Goal: Task Accomplishment & Management: Complete application form

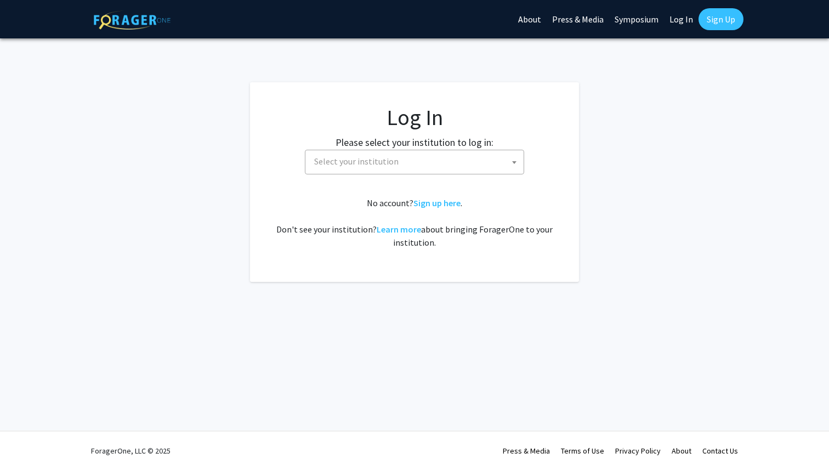
select select
click at [426, 169] on span "Select your institution" at bounding box center [417, 161] width 214 height 22
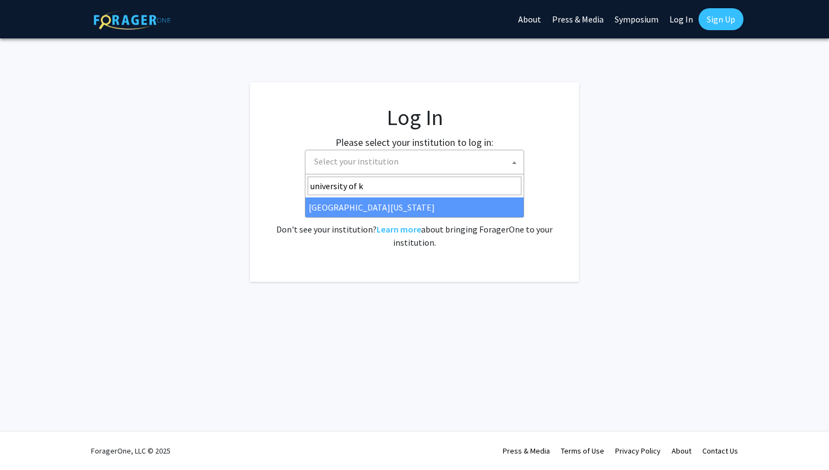
type input "university of k"
select select "13"
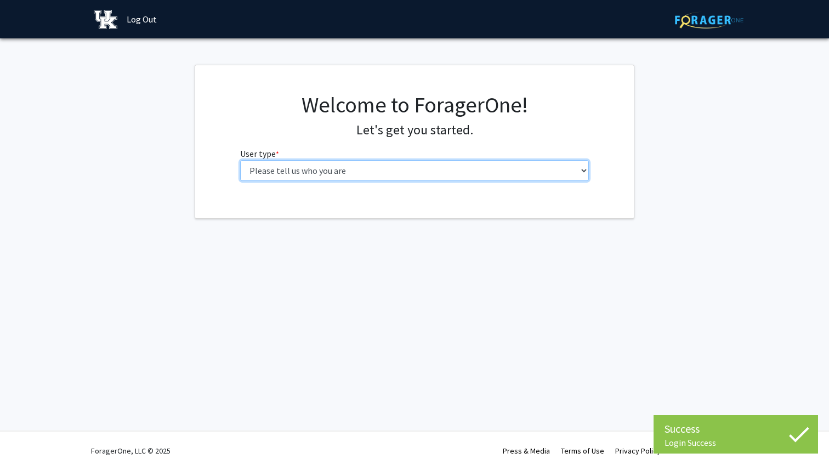
click at [372, 174] on select "Please tell us who you are Undergraduate Student Master's Student Doctoral Cand…" at bounding box center [414, 170] width 349 height 21
select select "1: undergrad"
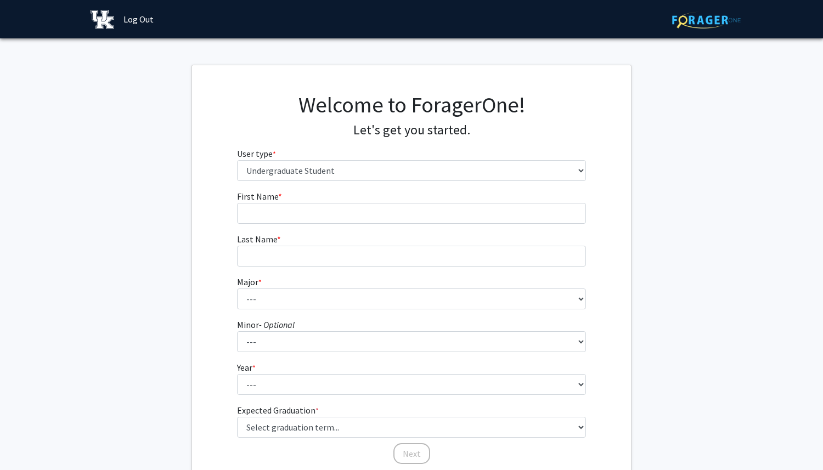
click at [366, 201] on fg-input "First Name * required" at bounding box center [411, 207] width 349 height 34
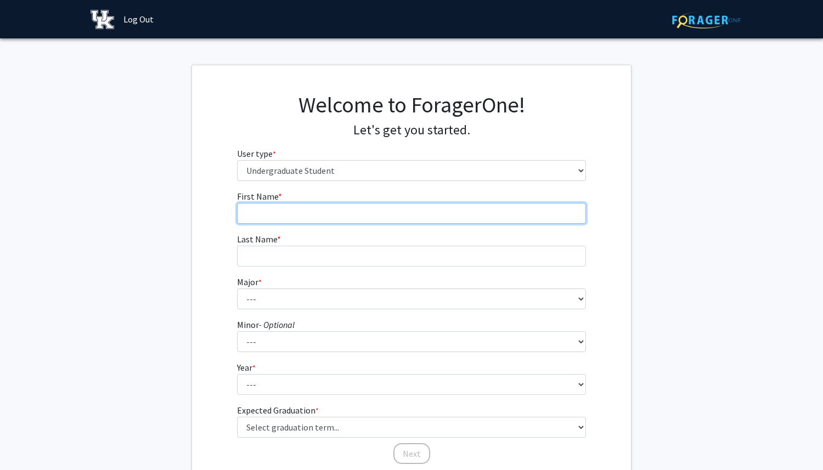
click at [366, 218] on input "First Name * required" at bounding box center [411, 213] width 349 height 21
type input "Paisley"
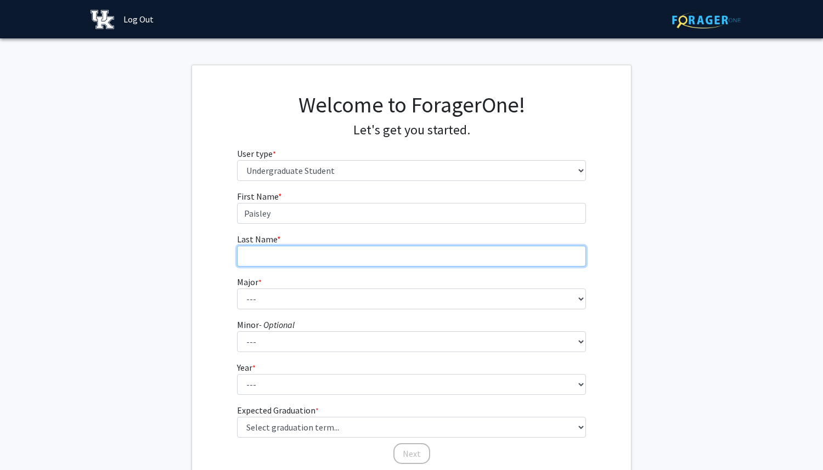
click at [360, 257] on input "Last Name * required" at bounding box center [411, 256] width 349 height 21
type input "[PERSON_NAME]"
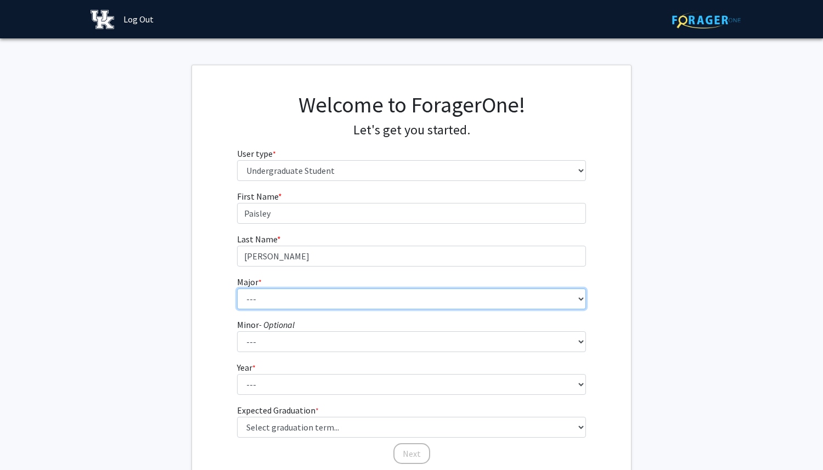
click at [364, 300] on select "--- Accounting Aerospace Engineering African American & Africana Studies Agricu…" at bounding box center [411, 298] width 349 height 21
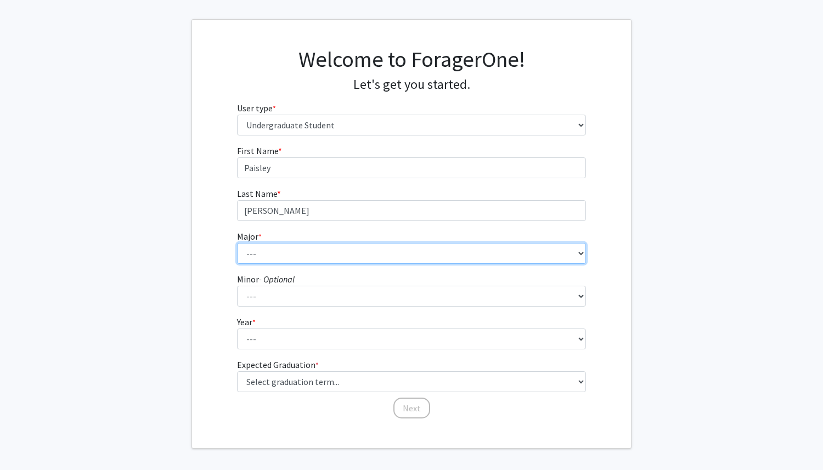
scroll to position [49, 0]
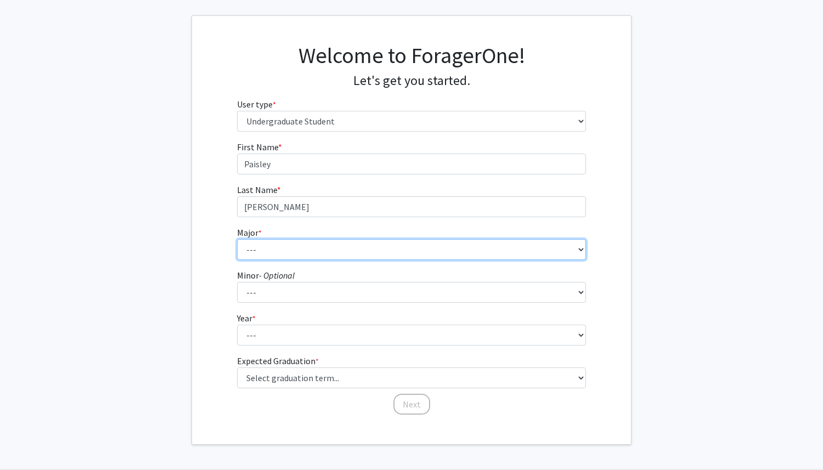
click at [316, 248] on select "--- Accounting Aerospace Engineering African American & Africana Studies Agricu…" at bounding box center [411, 249] width 349 height 21
click at [287, 259] on select "--- Accounting Aerospace Engineering African American & Africana Studies Agricu…" at bounding box center [411, 249] width 349 height 21
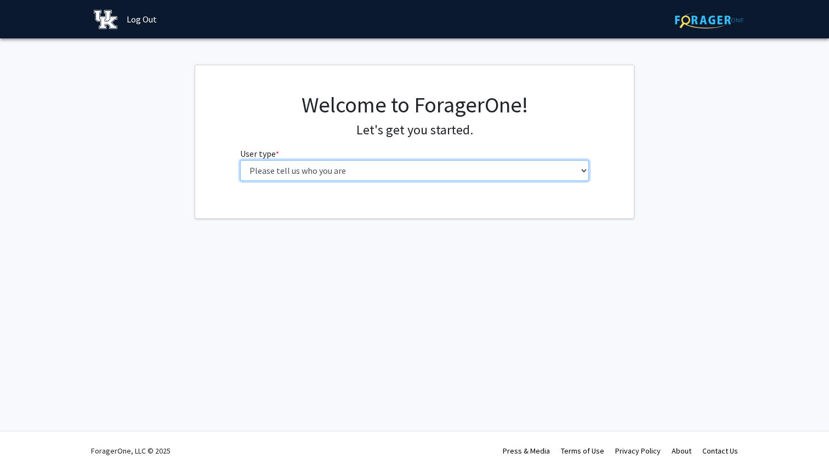
click at [370, 174] on select "Please tell us who you are Undergraduate Student Master's Student Doctoral Cand…" at bounding box center [414, 170] width 349 height 21
select select "1: undergrad"
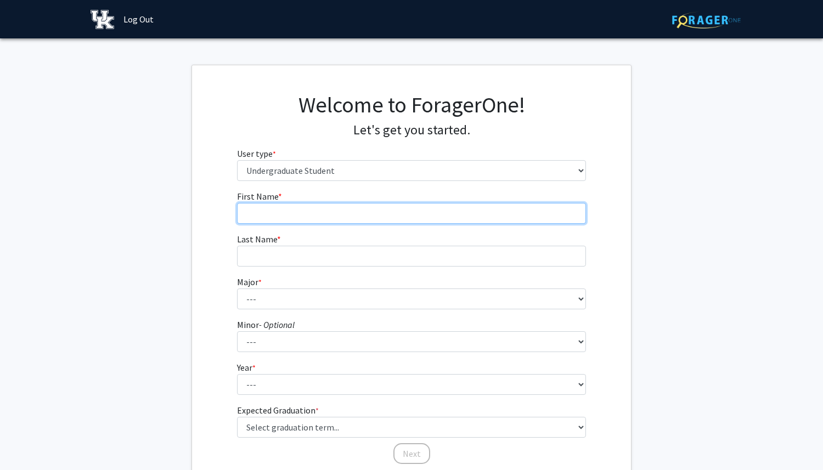
click at [315, 222] on input "First Name * required" at bounding box center [411, 213] width 349 height 21
type input "Paisley"
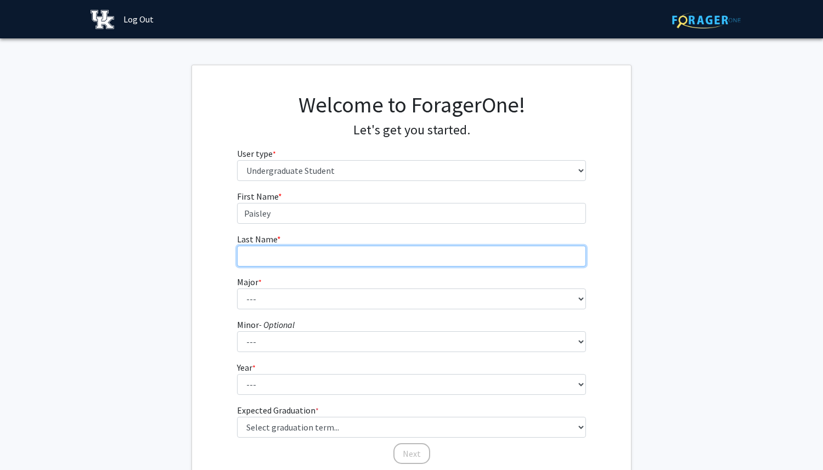
click at [317, 262] on input "Last Name * required" at bounding box center [411, 256] width 349 height 21
type input "[PERSON_NAME]"
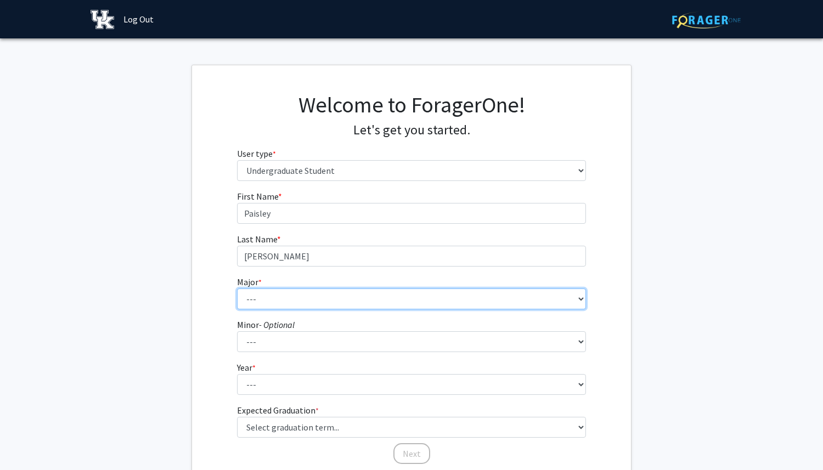
click at [317, 301] on select "--- Accounting Aerospace Engineering African American & Africana Studies Agricu…" at bounding box center [411, 298] width 349 height 21
select select "16: 853"
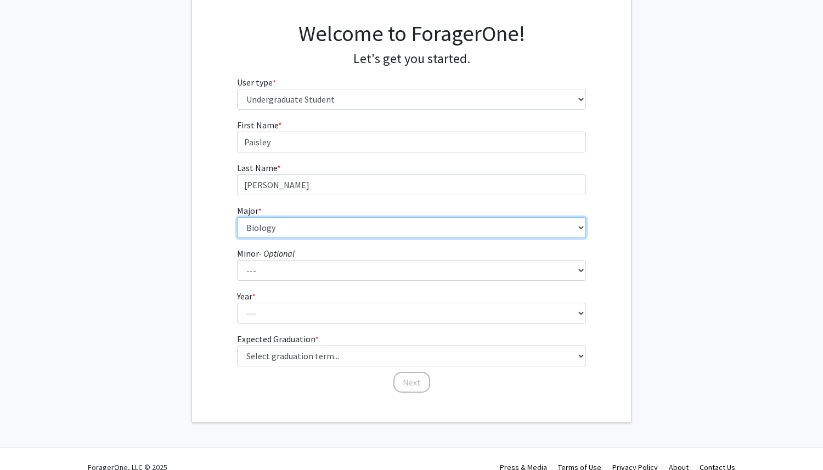
scroll to position [77, 0]
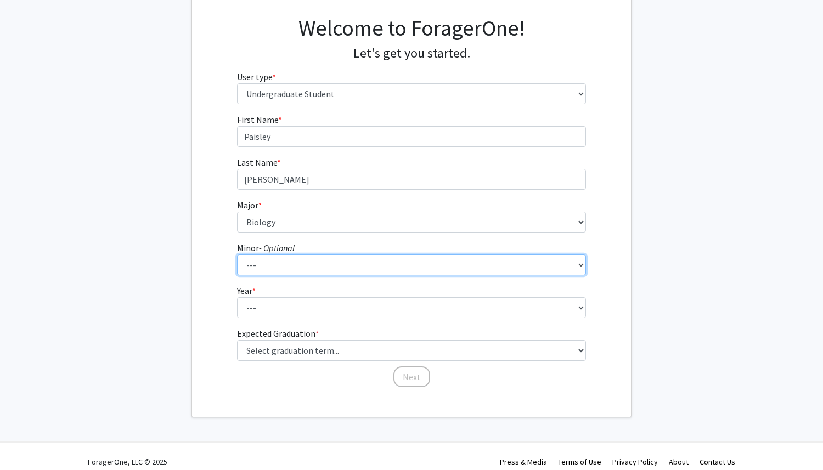
click at [330, 270] on select "--- African American & Africana Studies Agricultural Economics American Studies…" at bounding box center [411, 264] width 349 height 21
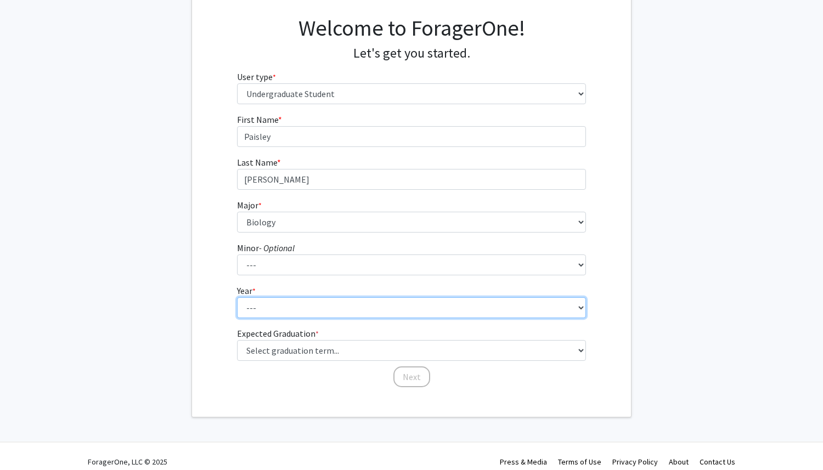
click at [287, 307] on select "--- First-year Sophomore Junior Senior Postbaccalaureate Certificate" at bounding box center [411, 307] width 349 height 21
select select "1: first-year"
click at [291, 312] on select "--- First-year Sophomore Junior Senior Postbaccalaureate Certificate" at bounding box center [411, 307] width 349 height 21
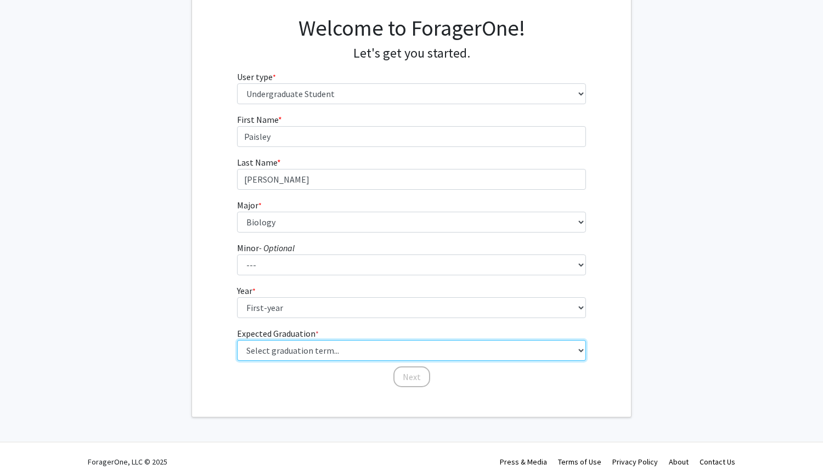
click at [302, 350] on select "Select graduation term... Spring 2025 Summer 2025 Fall 2025 Winter 2025 Spring …" at bounding box center [411, 350] width 349 height 21
select select "17: spring_2029"
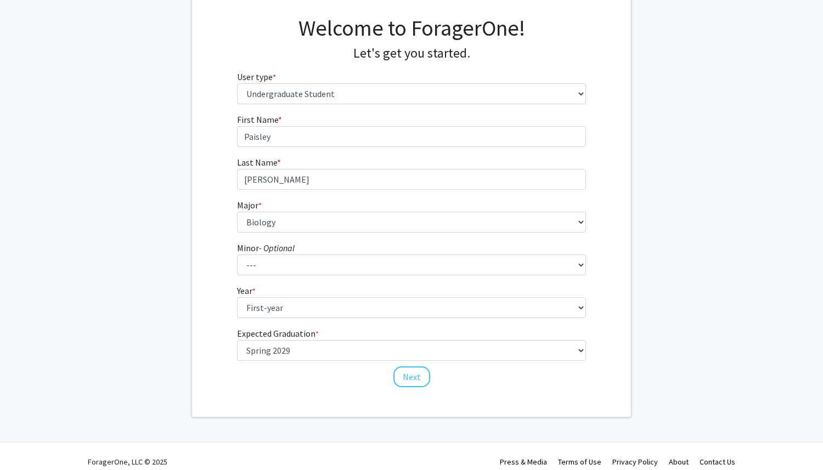
click at [351, 386] on div "First Name * required [PERSON_NAME] Last Name * required [PERSON_NAME] Major * …" at bounding box center [412, 250] width 366 height 275
click at [409, 375] on button "Next" at bounding box center [411, 376] width 37 height 21
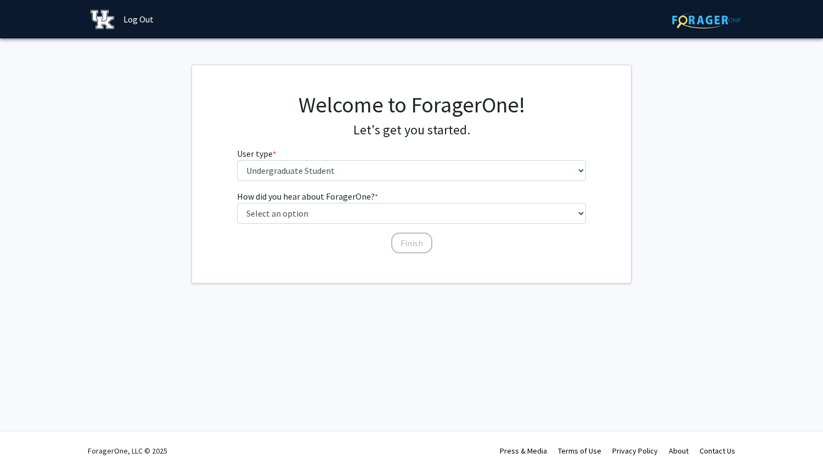
scroll to position [0, 0]
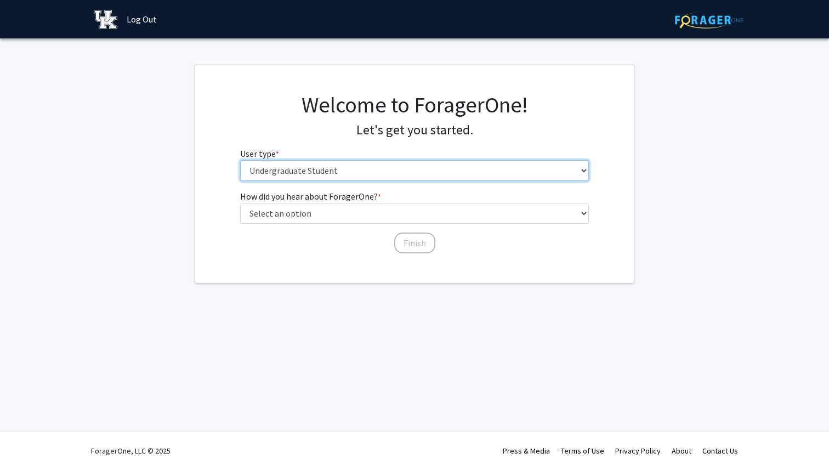
click at [421, 171] on select "Please tell us who you are Undergraduate Student Master's Student Doctoral Cand…" at bounding box center [414, 170] width 349 height 21
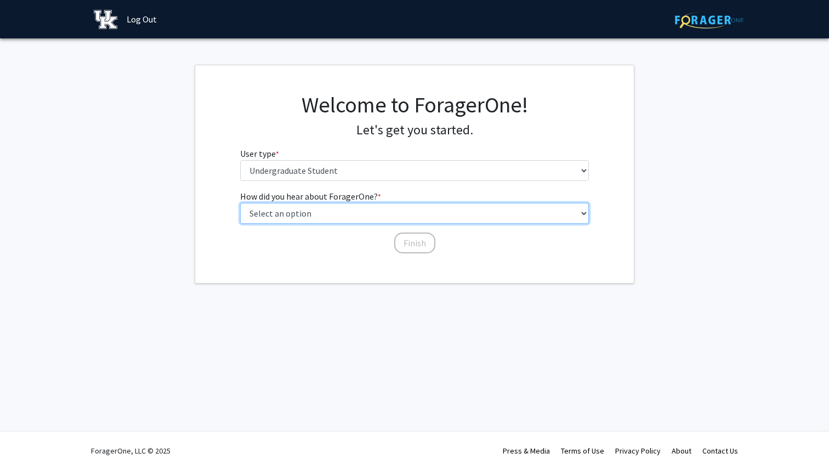
click at [407, 211] on select "Select an option Peer/student recommendation Faculty/staff recommendation Unive…" at bounding box center [414, 213] width 349 height 21
select select "1: peer_recommendation"
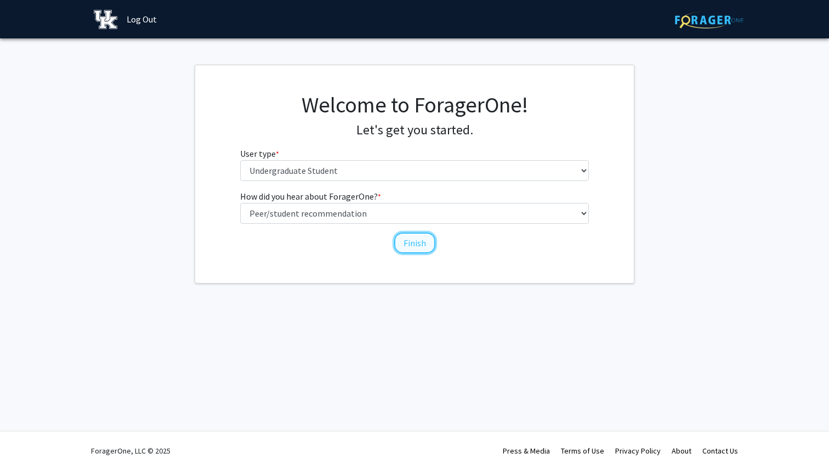
click at [409, 248] on button "Finish" at bounding box center [414, 243] width 41 height 21
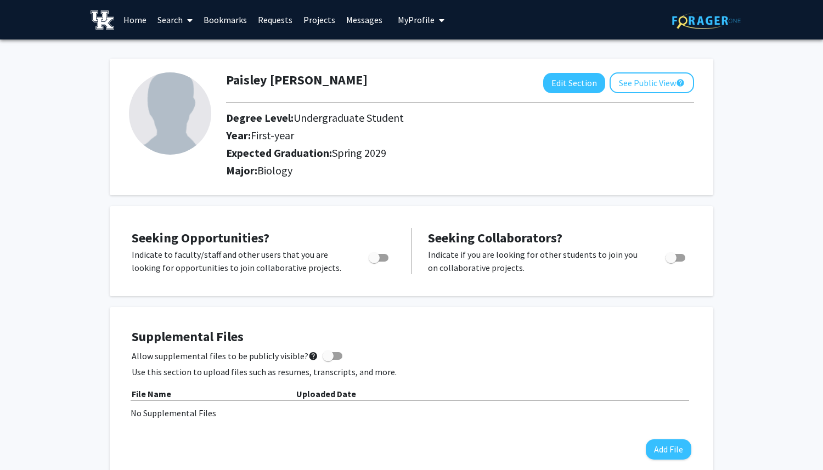
click at [183, 18] on link "Search" at bounding box center [175, 20] width 46 height 38
click at [186, 72] on span "Students" at bounding box center [185, 72] width 67 height 22
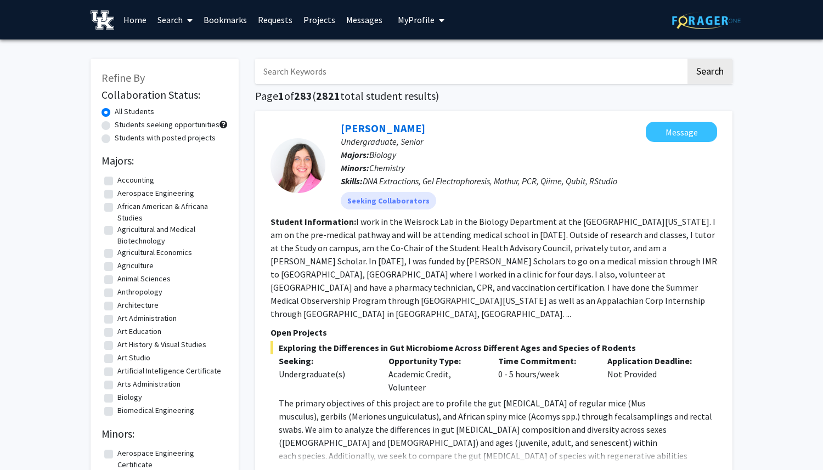
click at [417, 17] on span "My Profile" at bounding box center [416, 19] width 37 height 11
click at [326, 19] on link "Projects" at bounding box center [319, 20] width 43 height 38
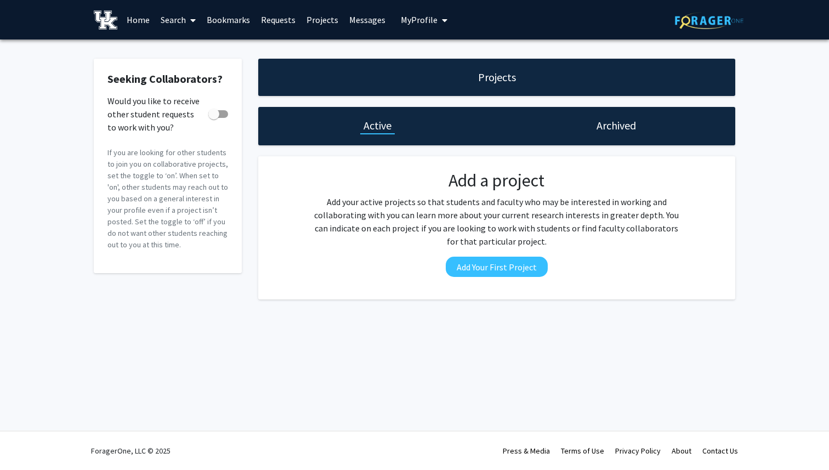
click at [106, 30] on link at bounding box center [107, 20] width 27 height 38
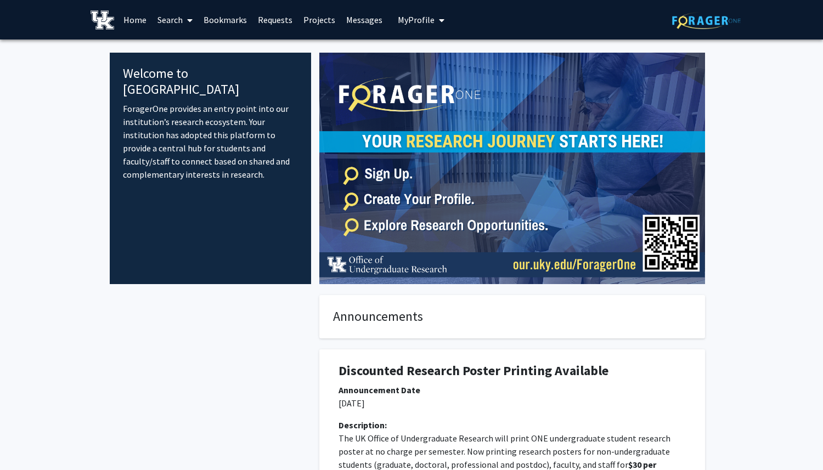
click at [191, 21] on icon at bounding box center [189, 20] width 5 height 9
click at [180, 73] on span "Students" at bounding box center [185, 72] width 67 height 22
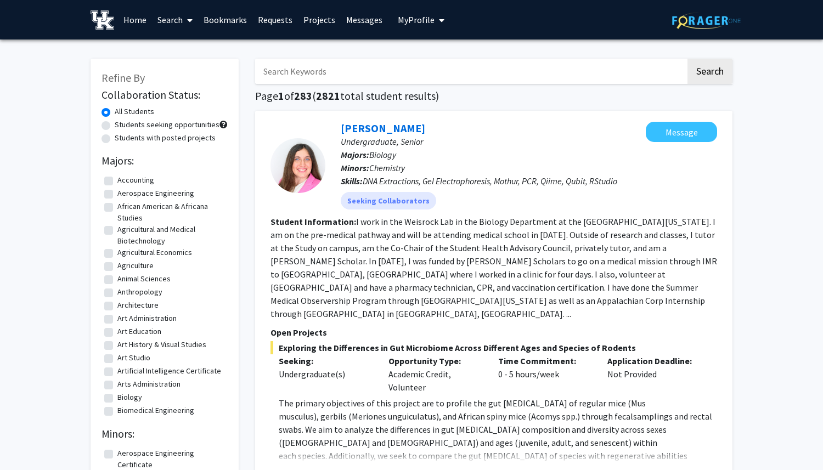
click at [106, 25] on img at bounding box center [102, 19] width 24 height 19
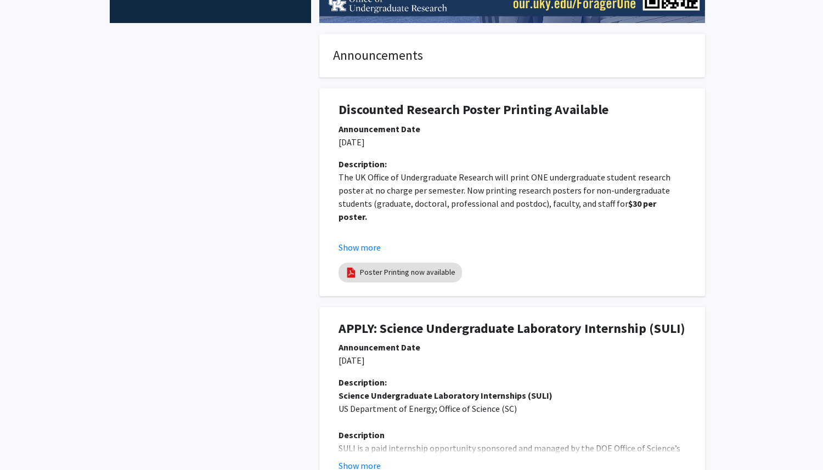
scroll to position [598, 0]
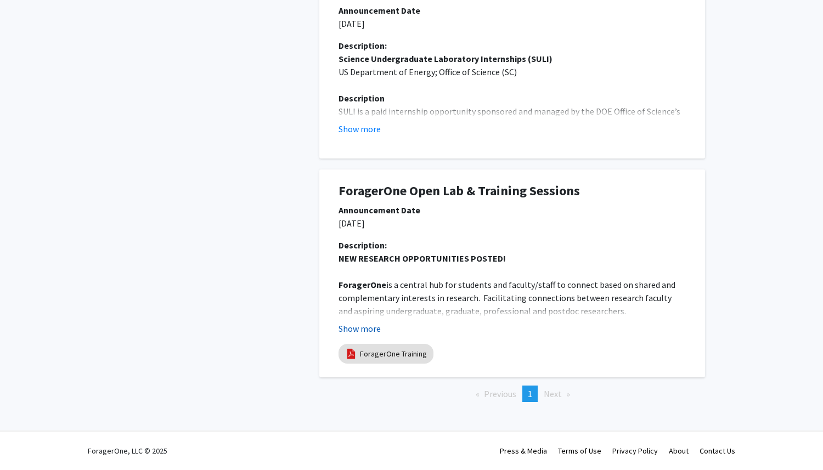
click at [370, 328] on button "Show more" at bounding box center [359, 328] width 42 height 13
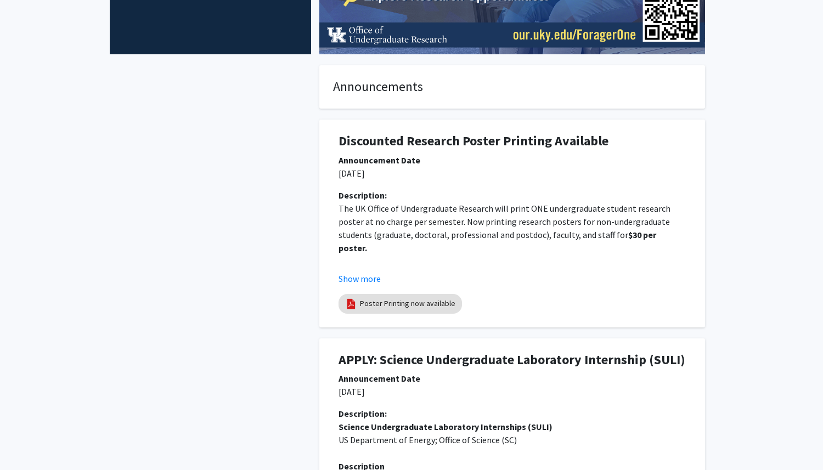
scroll to position [0, 0]
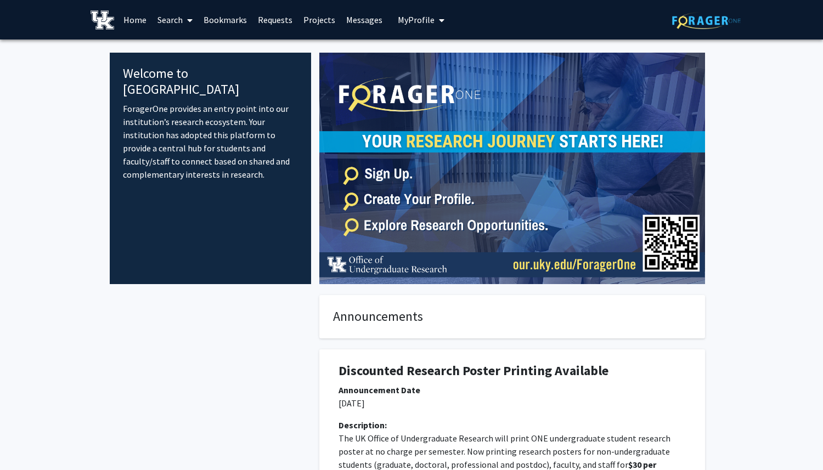
click at [184, 22] on span at bounding box center [188, 20] width 10 height 38
click at [191, 47] on span "Faculty/Staff" at bounding box center [192, 50] width 81 height 22
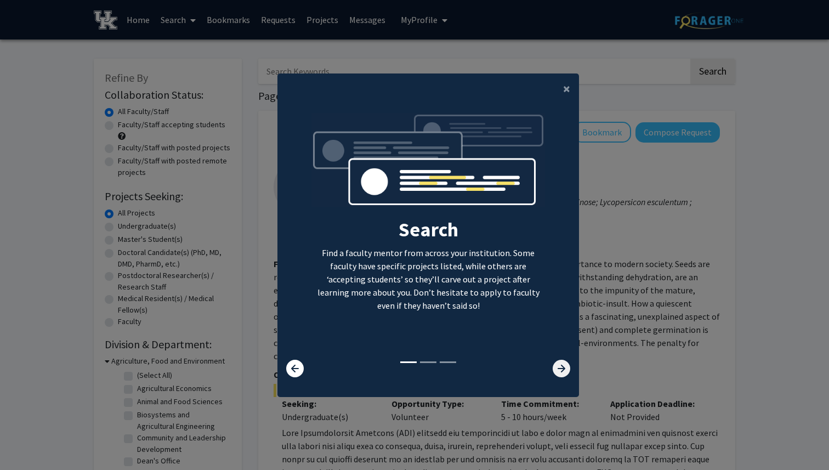
click at [559, 368] on icon at bounding box center [562, 369] width 18 height 18
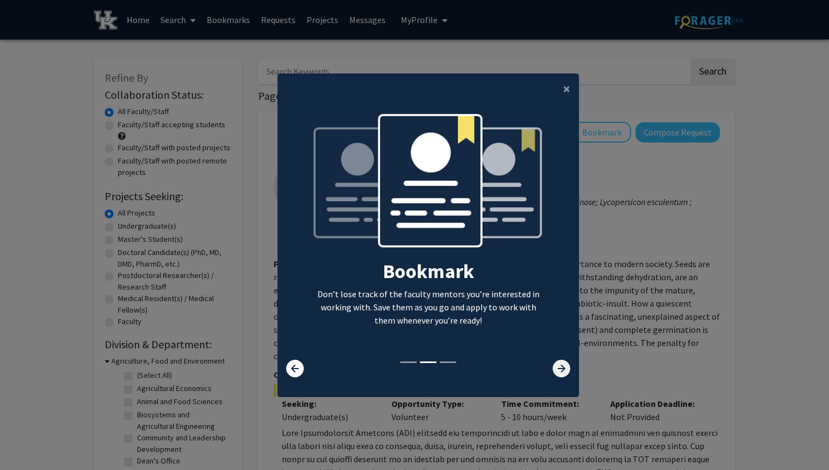
click at [559, 368] on icon at bounding box center [562, 369] width 18 height 18
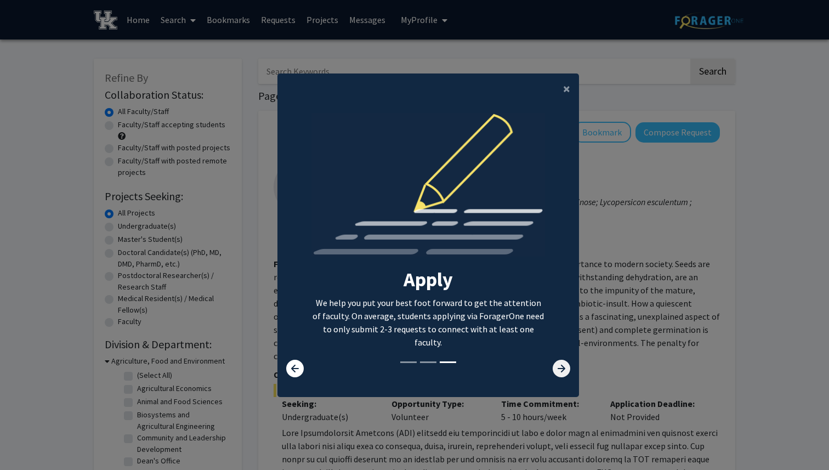
click at [560, 367] on icon at bounding box center [562, 369] width 18 height 18
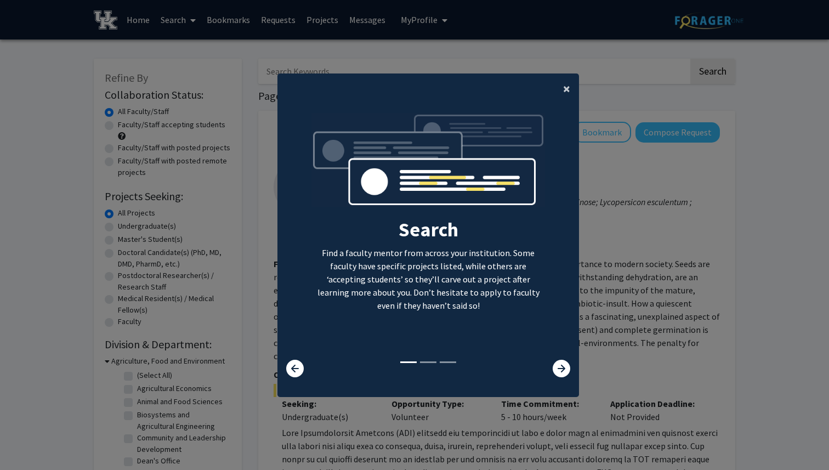
click at [569, 83] on span "×" at bounding box center [566, 88] width 7 height 17
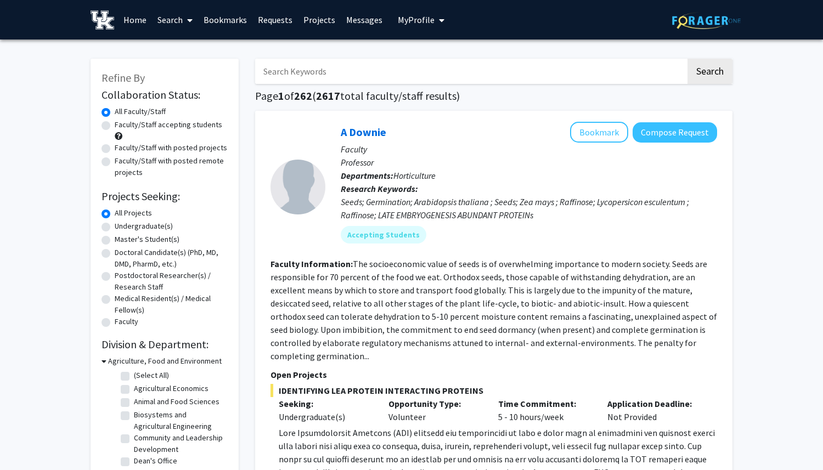
click at [115, 148] on label "Faculty/Staff with posted projects" at bounding box center [171, 148] width 112 height 12
click at [115, 148] on input "Faculty/Staff with posted projects" at bounding box center [118, 145] width 7 height 7
radio input "true"
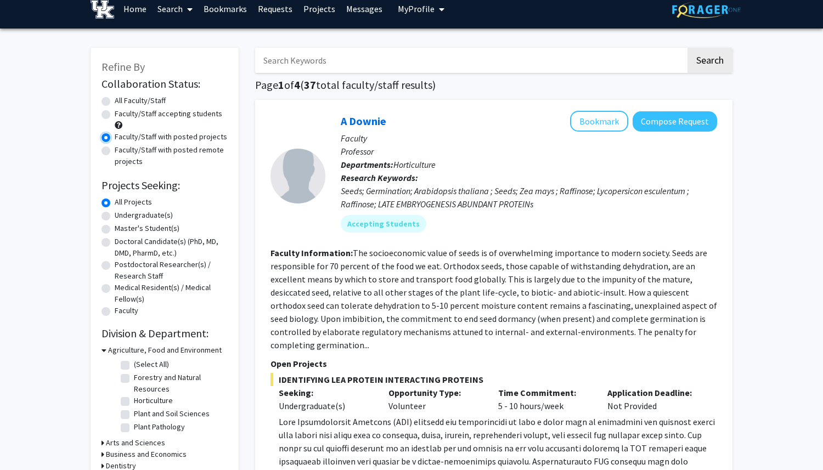
scroll to position [3, 0]
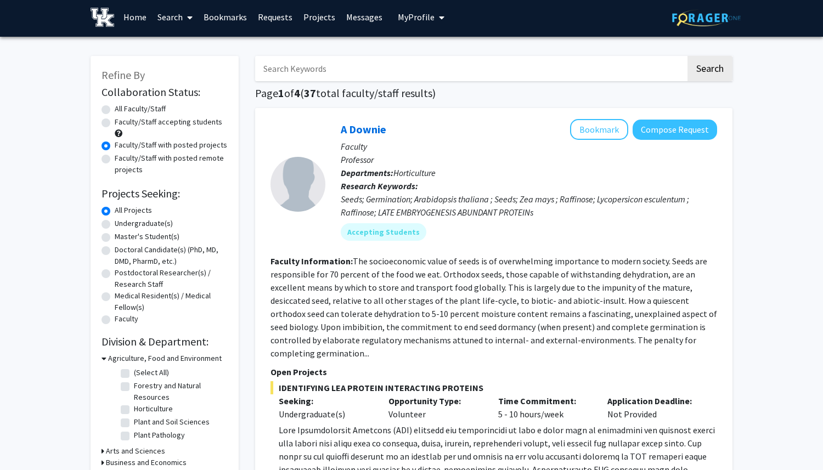
click at [115, 223] on label "Undergraduate(s)" at bounding box center [144, 224] width 58 height 12
click at [115, 223] on input "Undergraduate(s)" at bounding box center [118, 221] width 7 height 7
radio input "true"
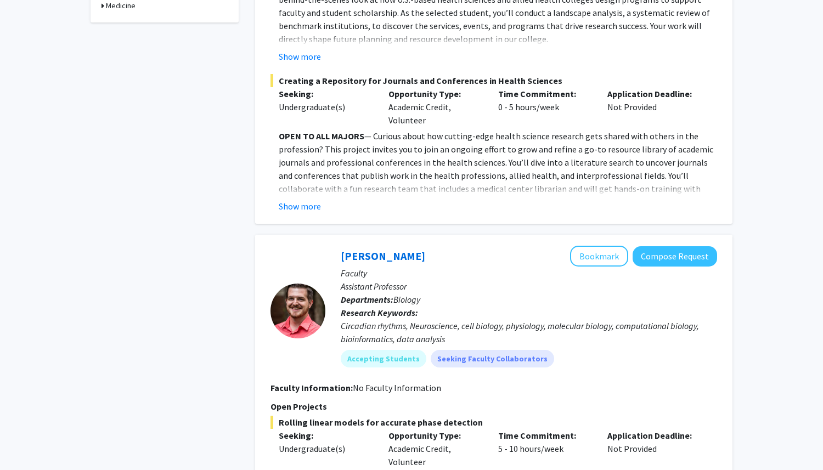
scroll to position [452, 0]
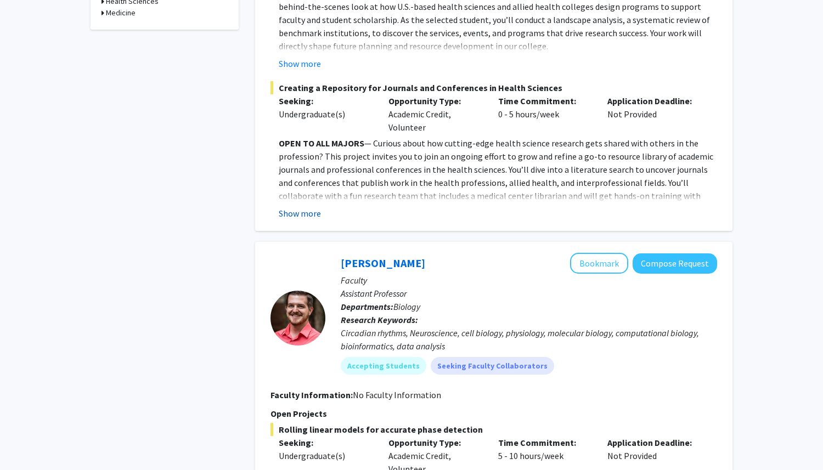
click at [302, 207] on button "Show more" at bounding box center [300, 213] width 42 height 13
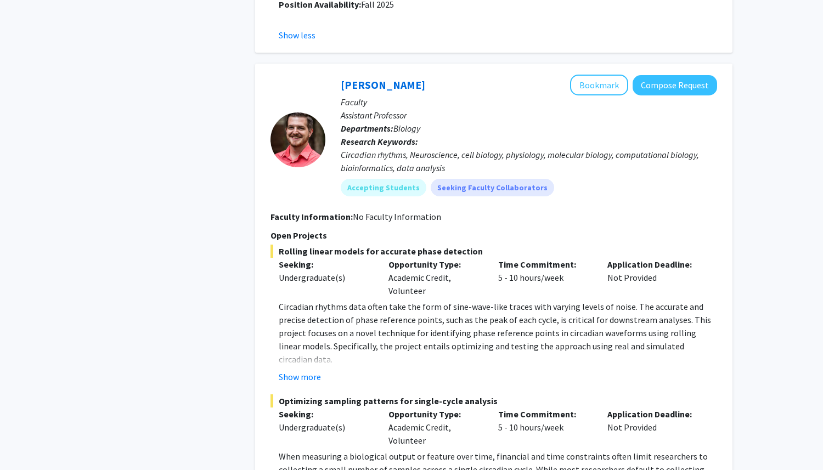
scroll to position [935, 0]
